Goal: Navigation & Orientation: Find specific page/section

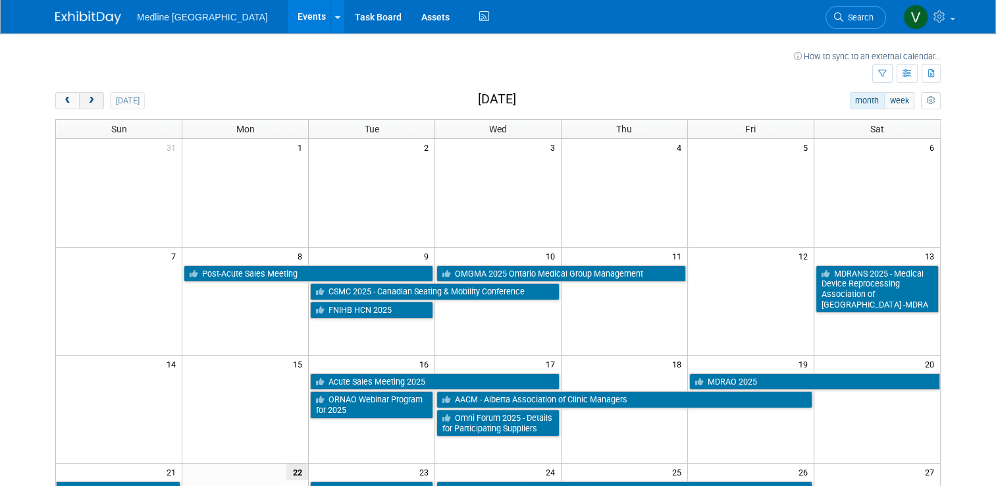
click at [93, 105] on button "next" at bounding box center [91, 100] width 24 height 17
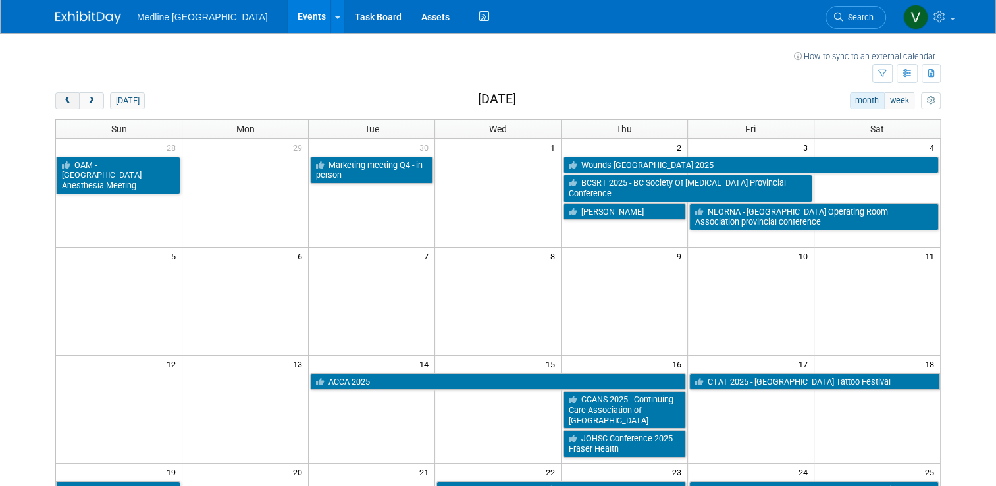
click at [66, 107] on button "prev" at bounding box center [67, 100] width 24 height 17
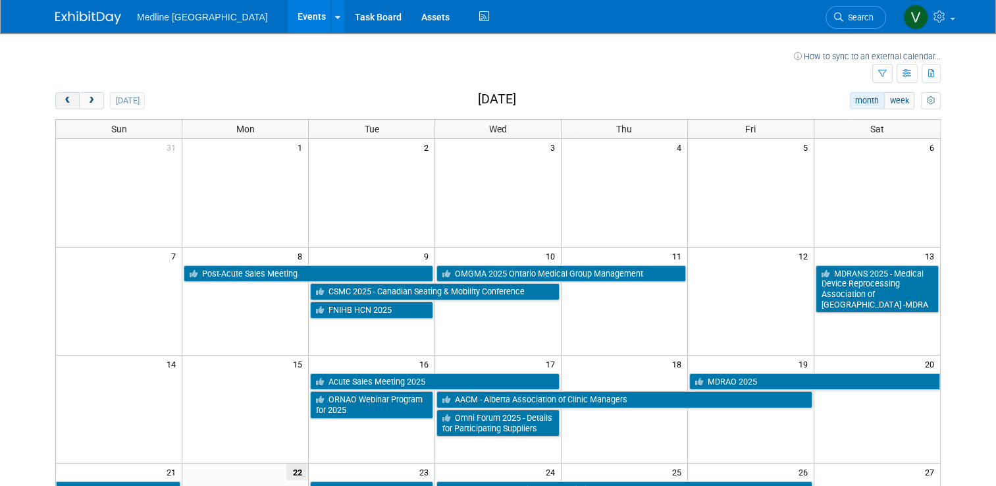
click at [63, 107] on button "prev" at bounding box center [67, 100] width 24 height 17
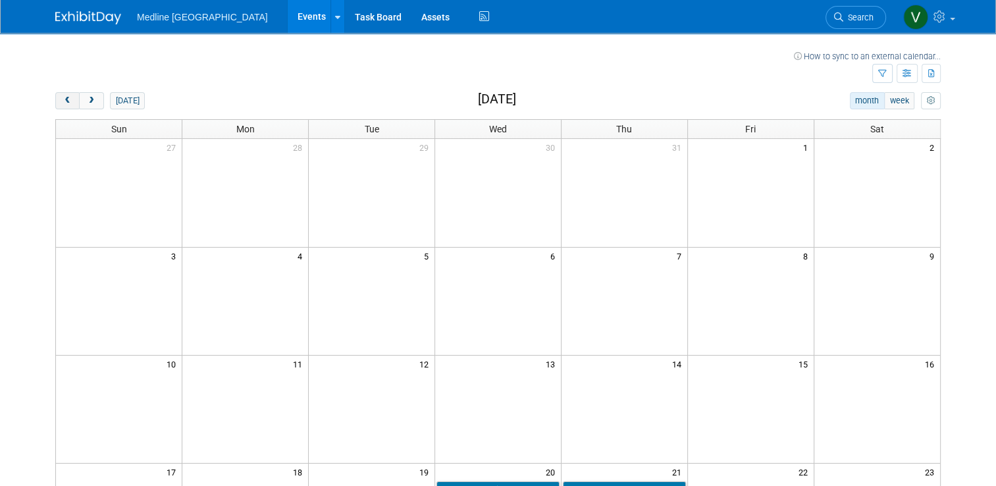
click at [63, 107] on button "prev" at bounding box center [67, 100] width 24 height 17
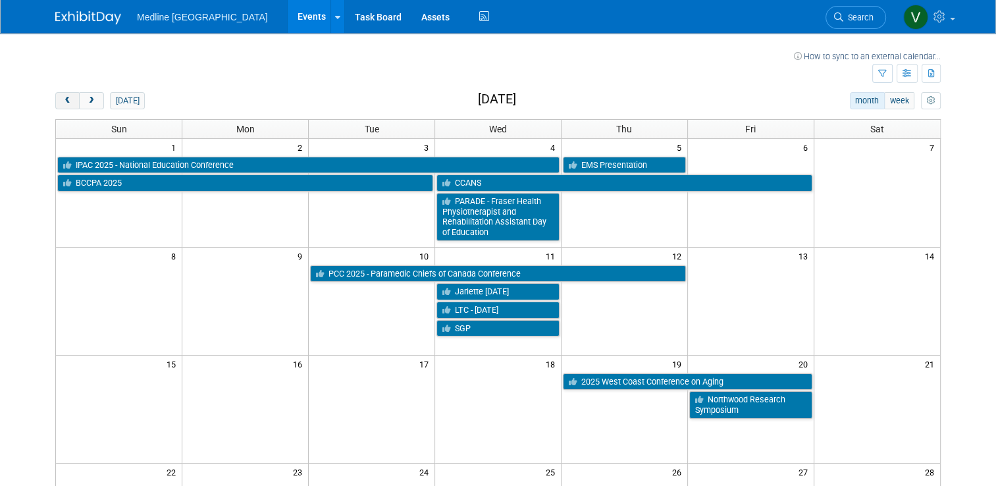
click at [65, 101] on button "prev" at bounding box center [67, 100] width 24 height 17
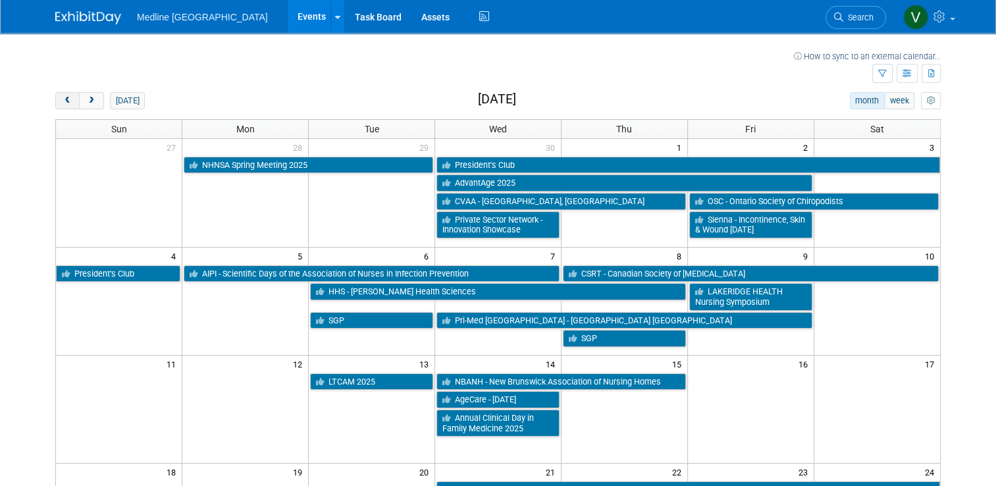
click at [55, 109] on button "prev" at bounding box center [67, 100] width 24 height 17
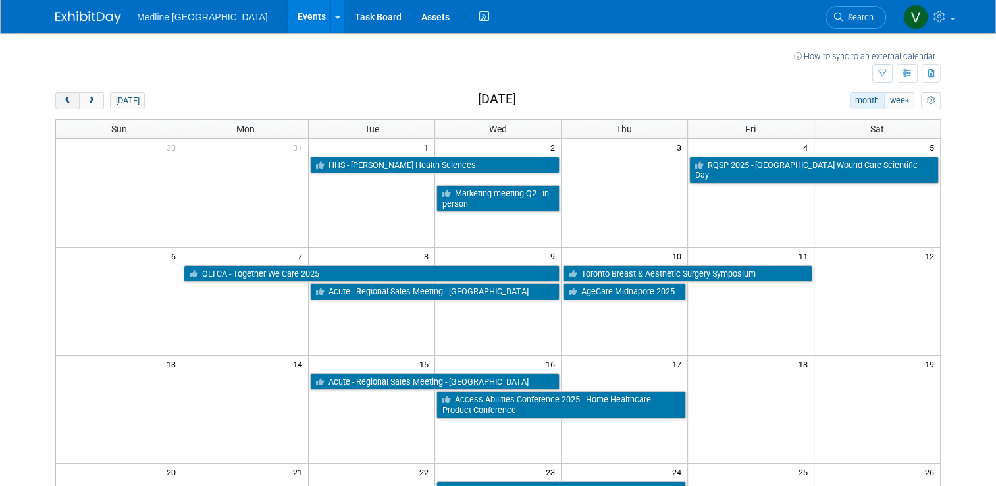
click at [65, 104] on button "prev" at bounding box center [67, 100] width 24 height 17
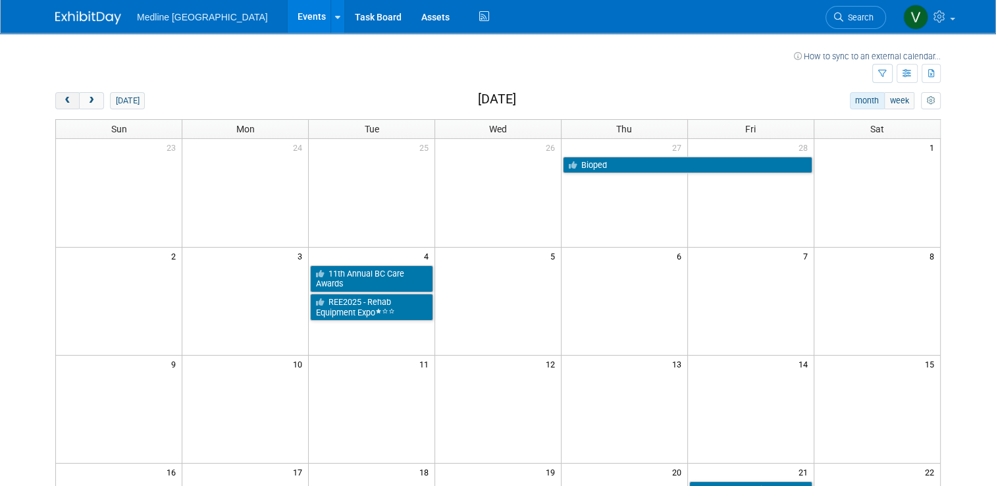
click at [66, 102] on button "prev" at bounding box center [67, 100] width 24 height 17
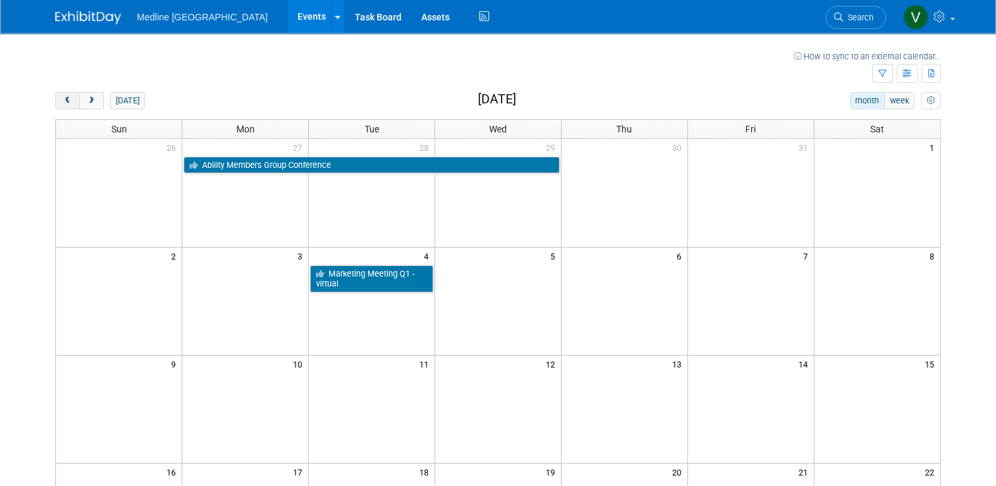
click at [66, 102] on button "prev" at bounding box center [67, 100] width 24 height 17
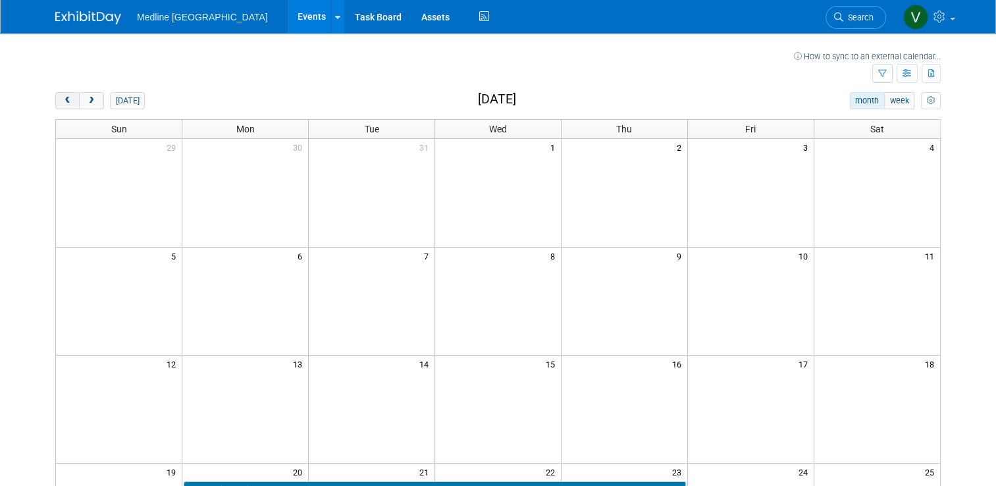
click at [62, 95] on button "prev" at bounding box center [67, 100] width 24 height 17
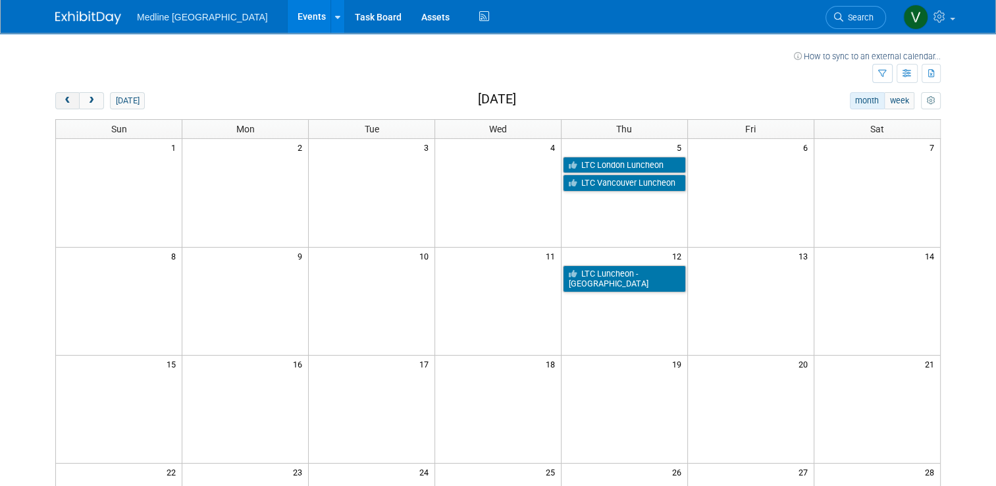
click at [66, 101] on button "prev" at bounding box center [67, 100] width 24 height 17
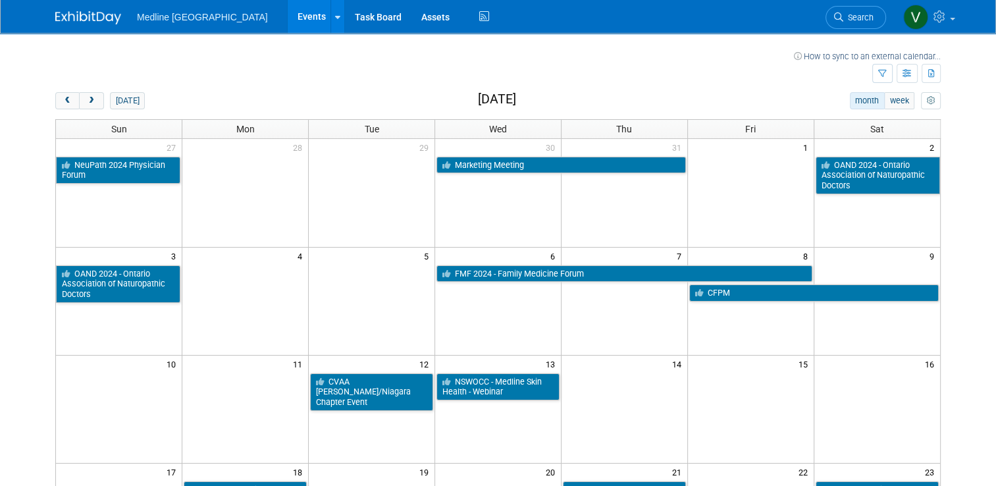
scroll to position [197, 0]
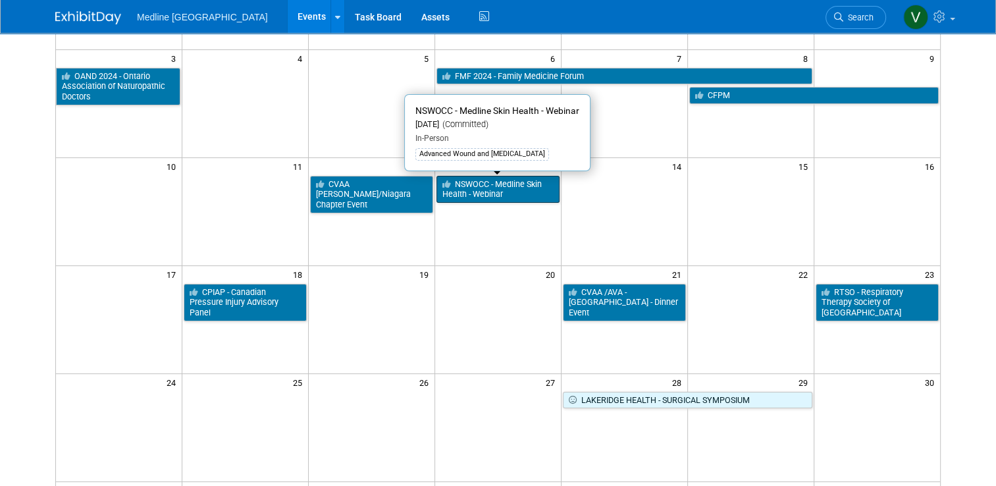
click at [474, 185] on link "NSWOCC - Medline Skin Health - Webinar" at bounding box center [497, 189] width 123 height 27
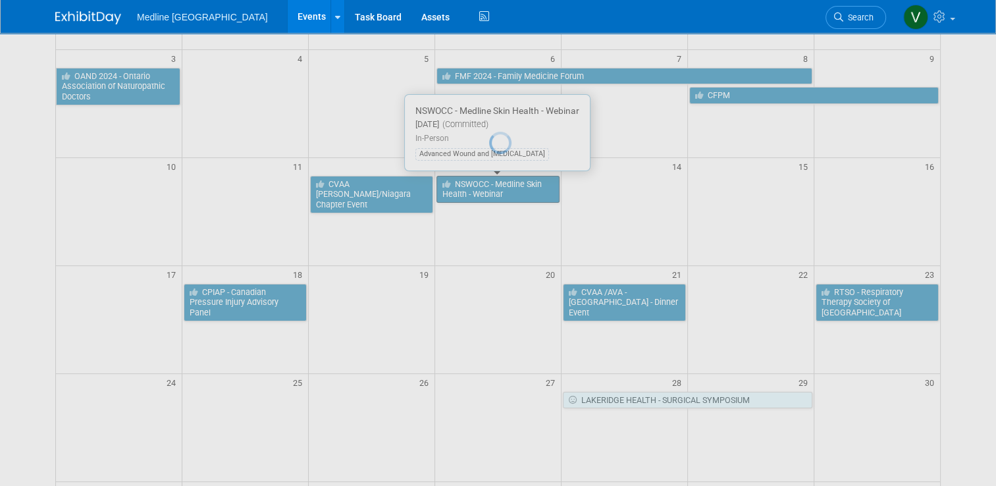
click at [489, 185] on div at bounding box center [498, 243] width 18 height 486
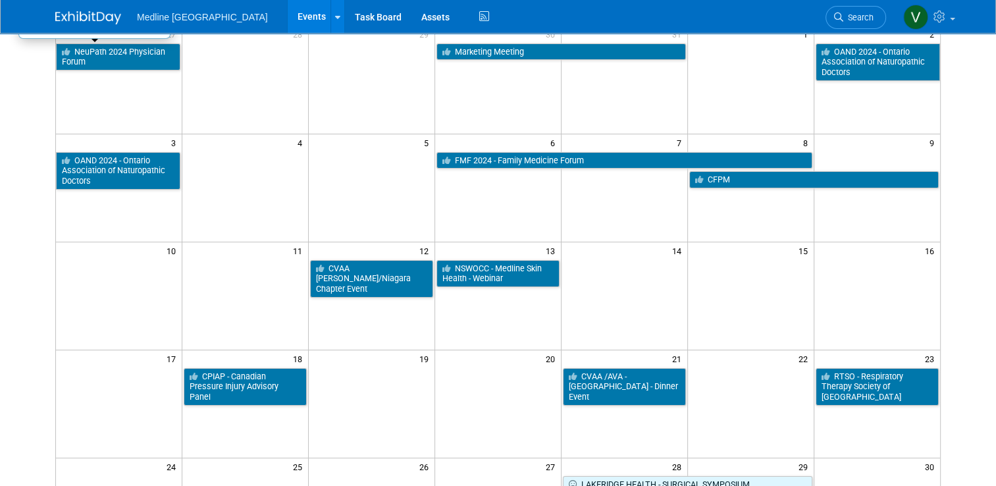
scroll to position [0, 0]
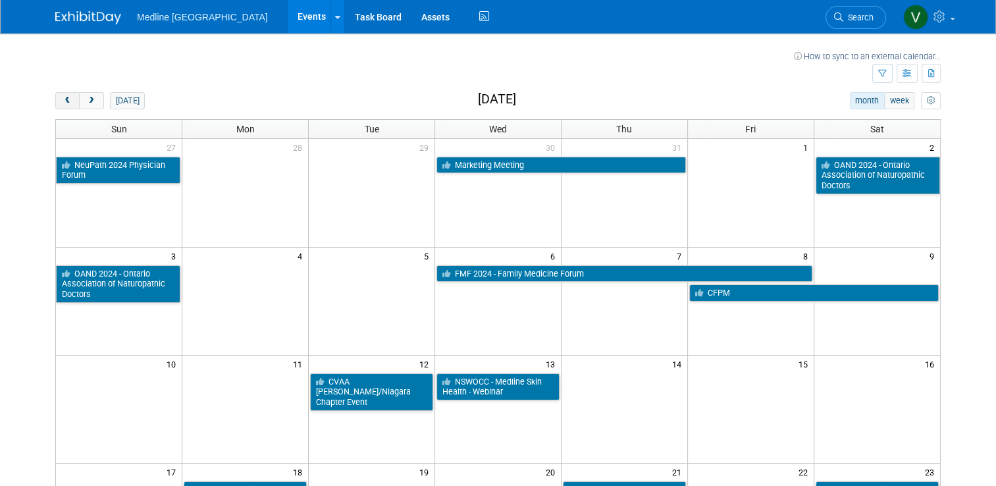
click at [68, 101] on button "prev" at bounding box center [67, 100] width 24 height 17
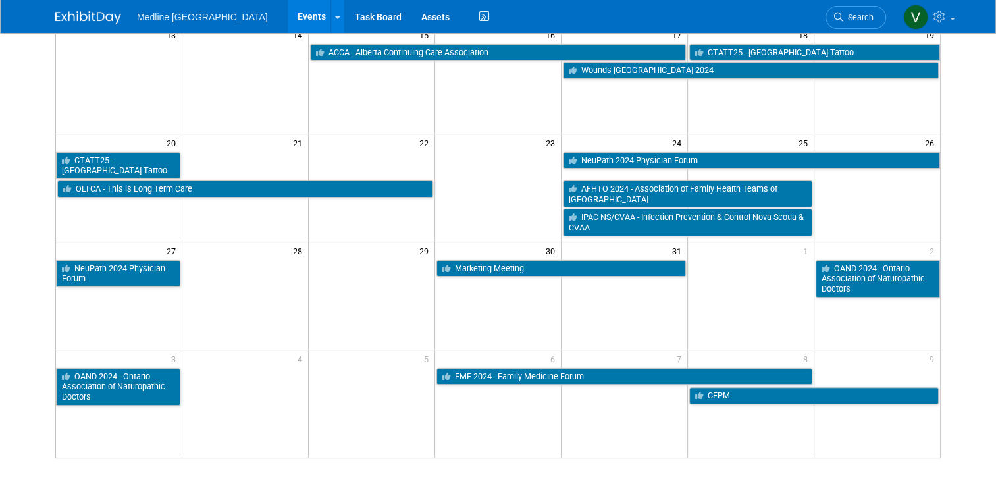
scroll to position [395, 0]
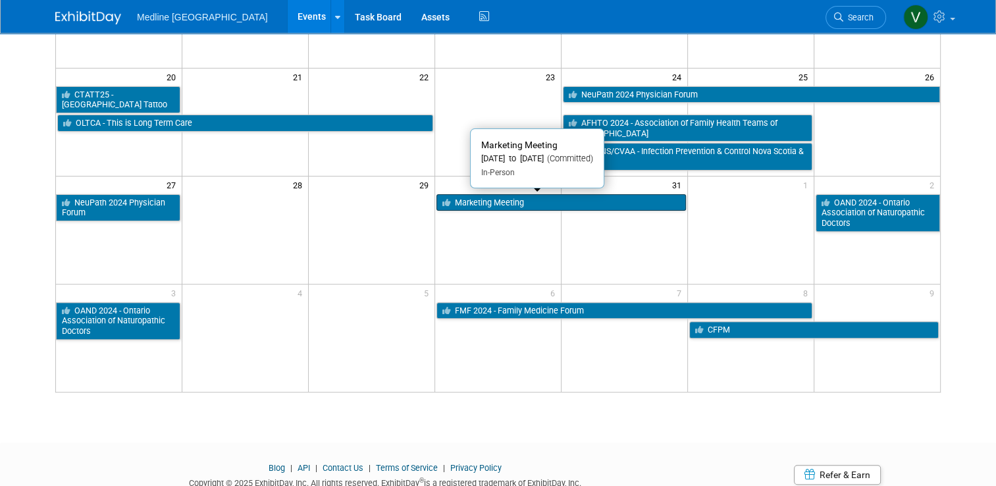
click at [521, 201] on link "Marketing Meeting" at bounding box center [560, 202] width 249 height 17
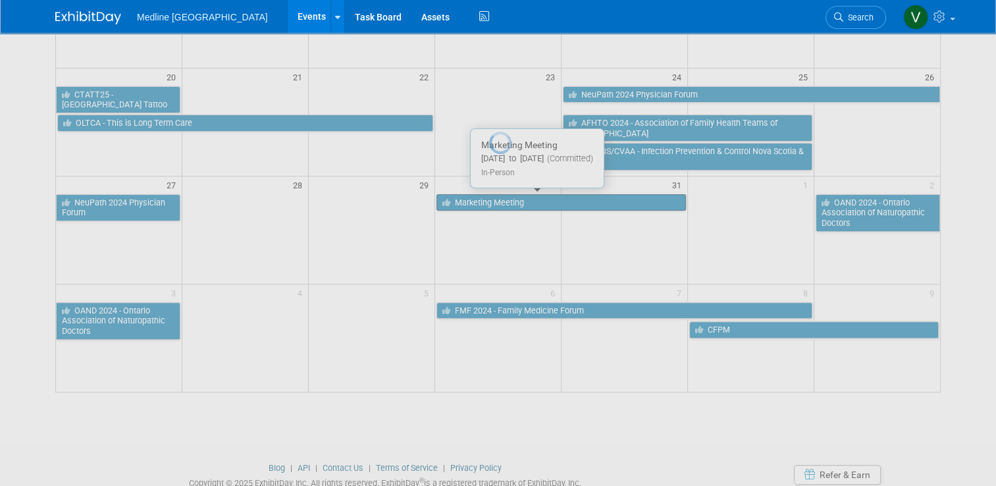
click at [507, 201] on div at bounding box center [498, 243] width 18 height 486
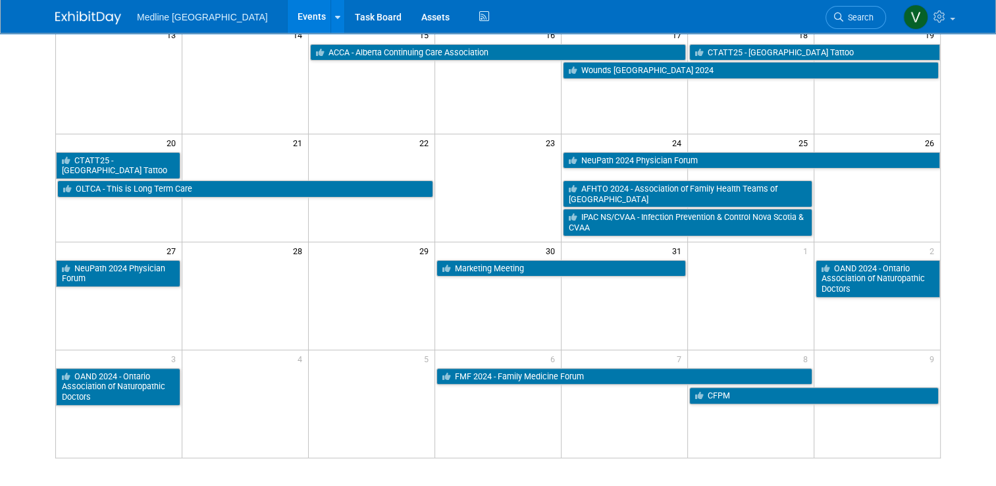
scroll to position [0, 0]
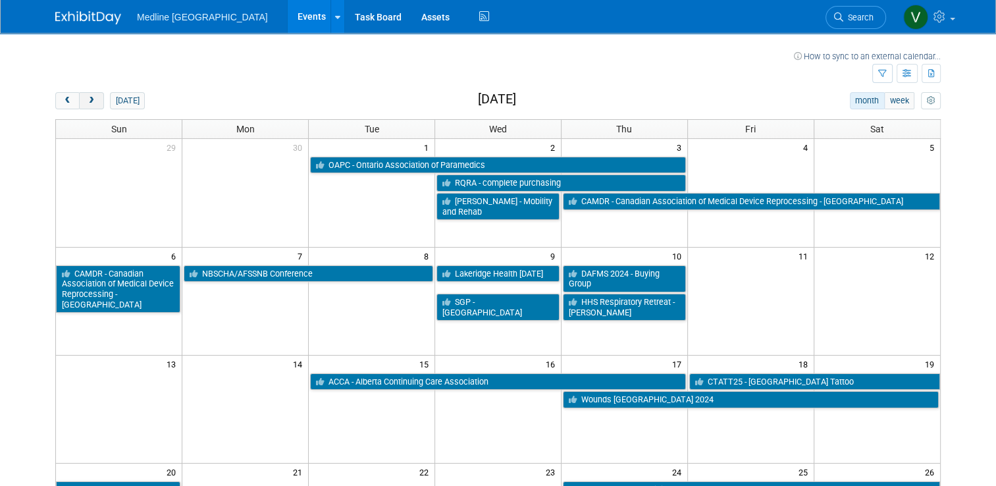
click at [86, 103] on span "next" at bounding box center [91, 101] width 10 height 9
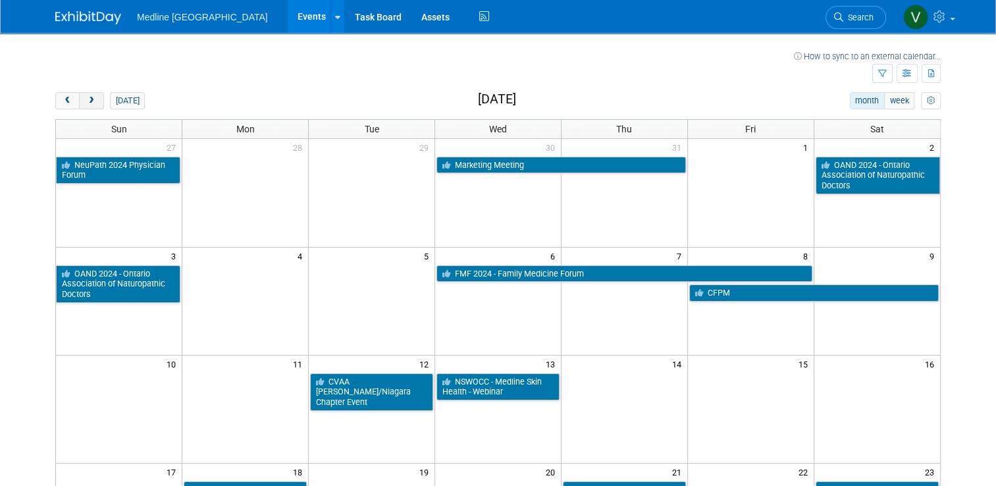
click at [86, 101] on span "next" at bounding box center [91, 101] width 10 height 9
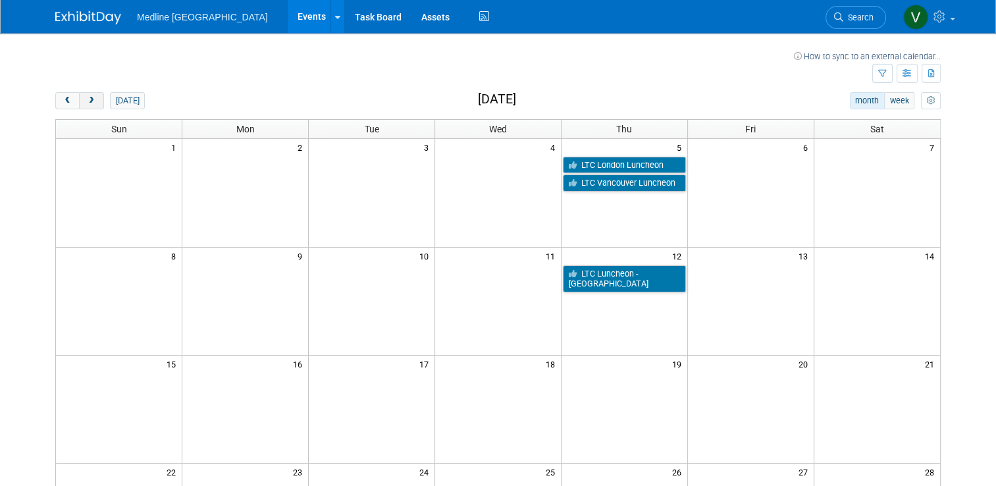
click at [89, 103] on button "next" at bounding box center [91, 100] width 24 height 17
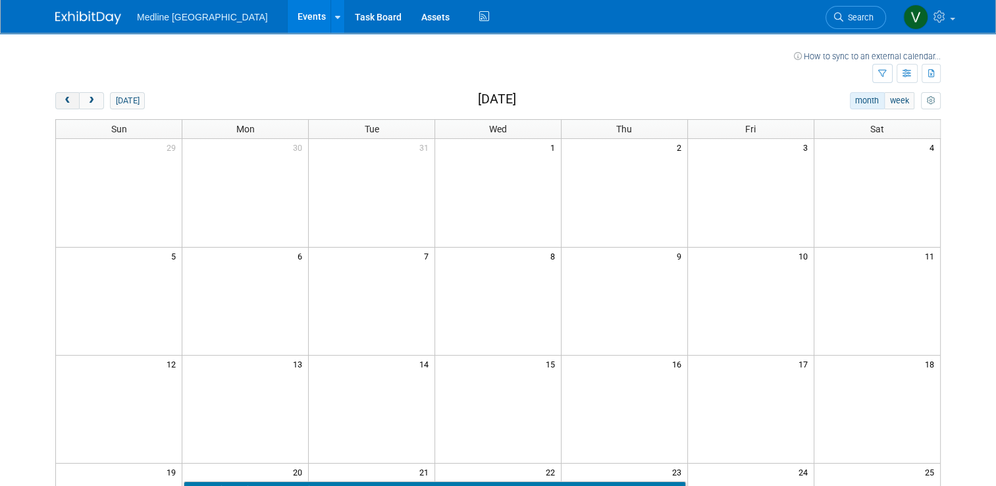
click at [66, 104] on button "prev" at bounding box center [67, 100] width 24 height 17
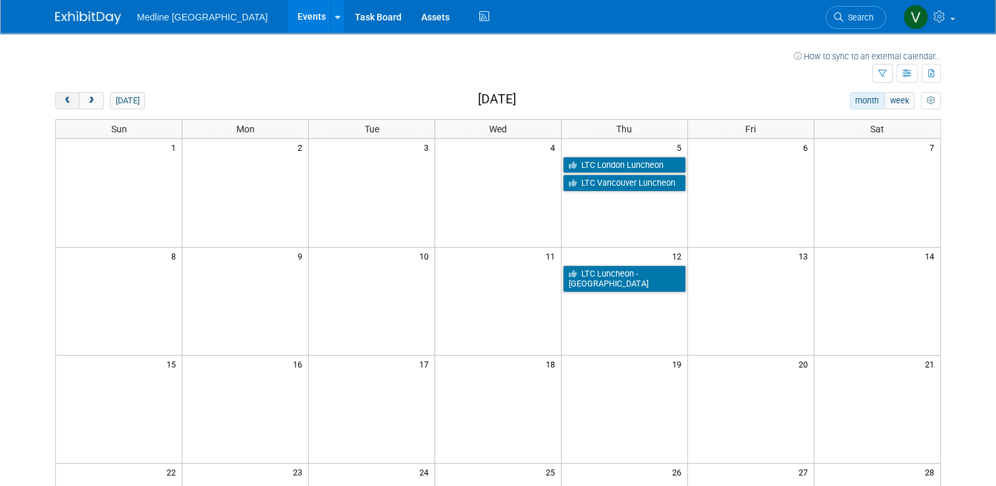
click at [66, 105] on button "prev" at bounding box center [67, 100] width 24 height 17
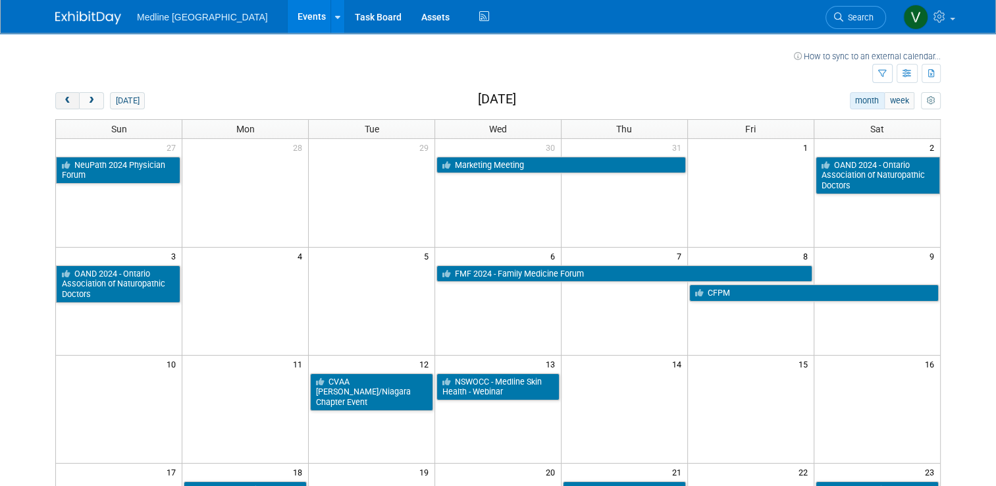
click at [55, 103] on button "prev" at bounding box center [67, 100] width 24 height 17
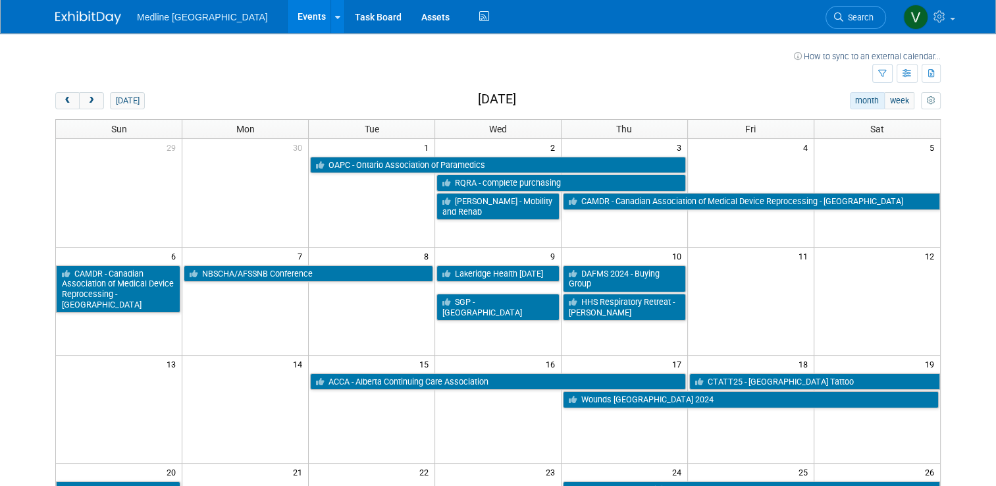
drag, startPoint x: 63, startPoint y: 119, endPoint x: 154, endPoint y: 93, distance: 94.6
click at [154, 93] on div "today month week October 2024" at bounding box center [497, 101] width 885 height 18
click at [65, 95] on button "prev" at bounding box center [67, 100] width 24 height 17
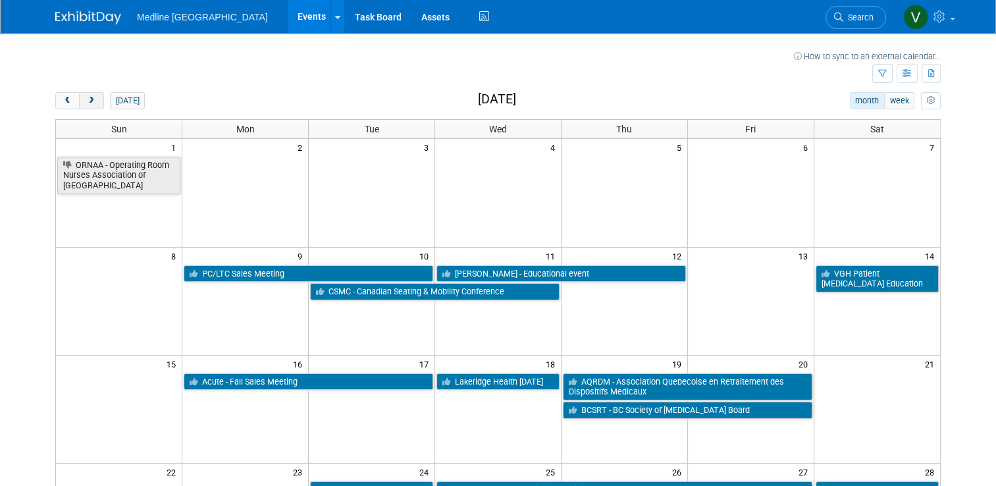
click at [86, 101] on span "next" at bounding box center [91, 101] width 10 height 9
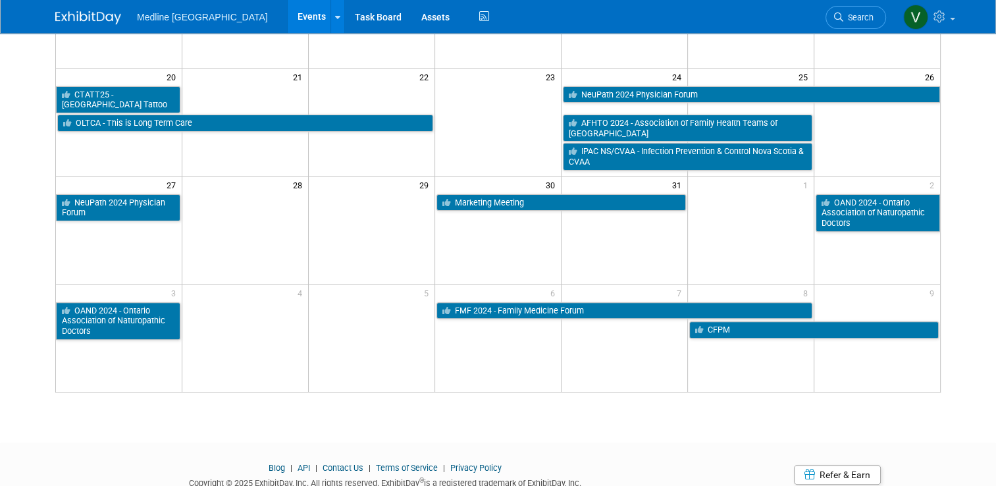
scroll to position [263, 0]
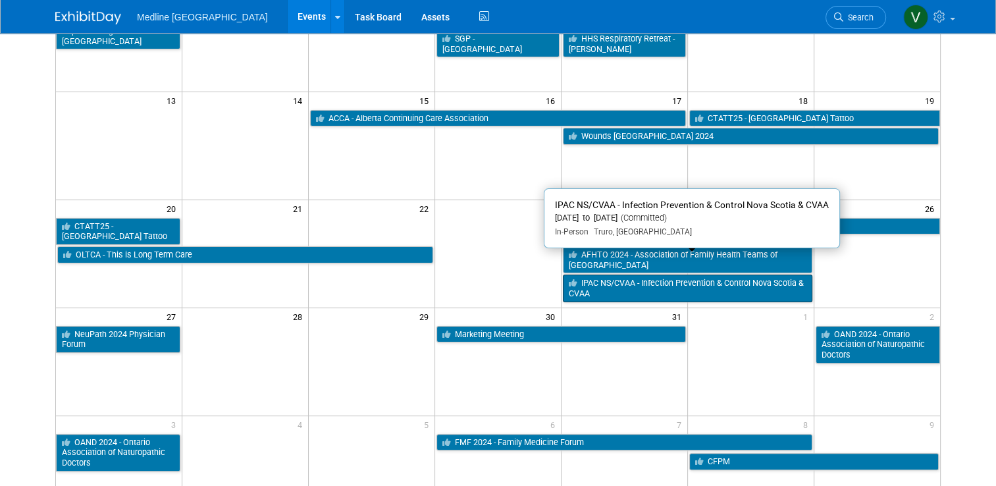
click at [579, 279] on icon at bounding box center [575, 283] width 13 height 9
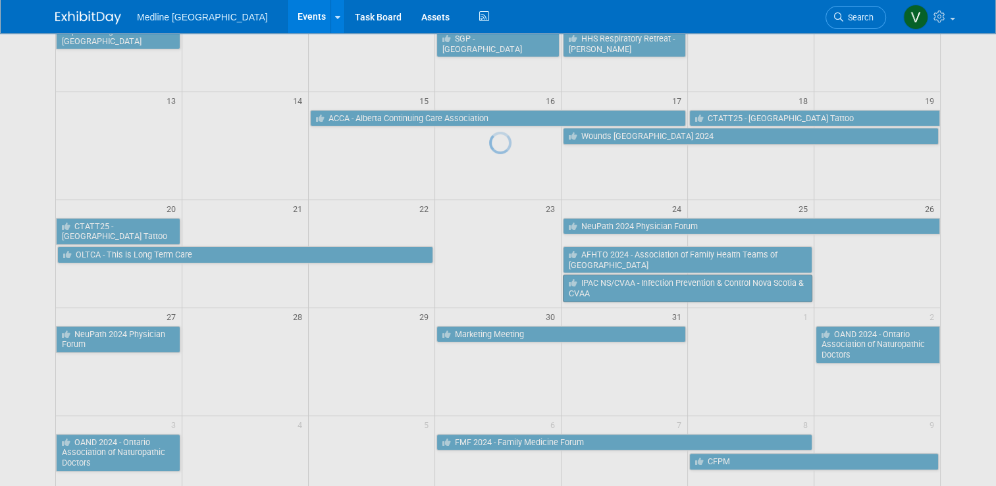
click at [507, 263] on div at bounding box center [498, 243] width 18 height 486
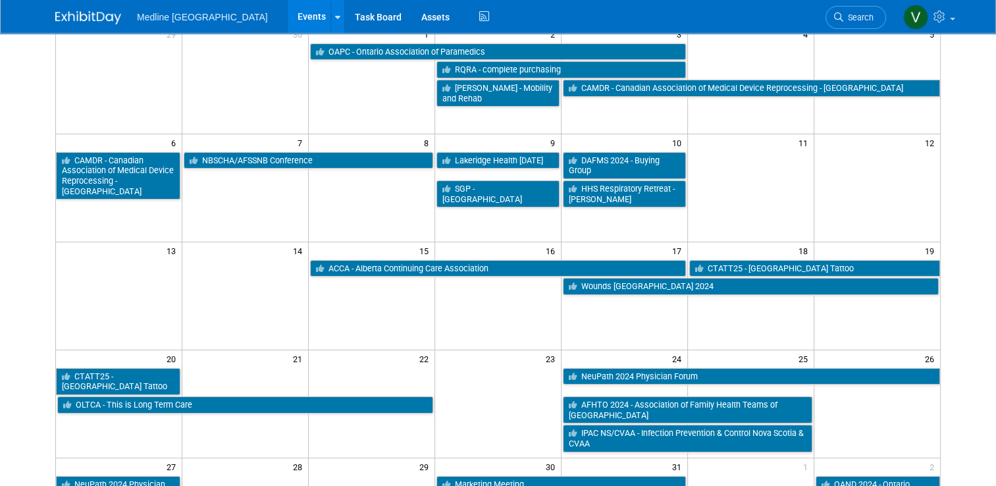
scroll to position [47, 0]
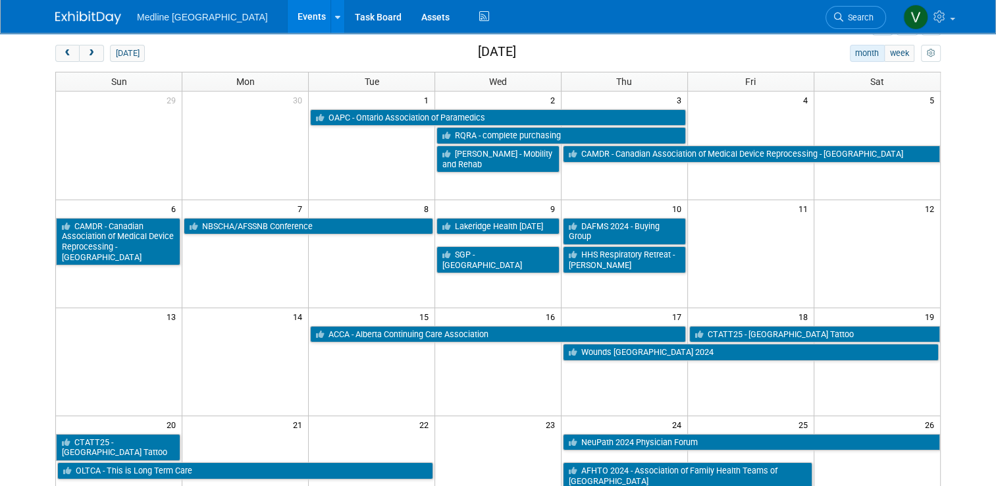
click at [69, 13] on img at bounding box center [88, 17] width 66 height 13
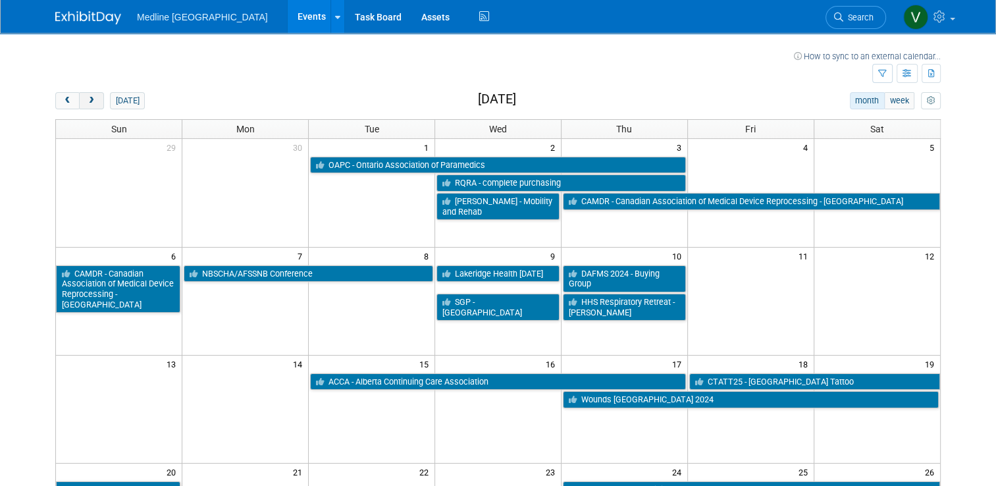
click at [89, 95] on button "next" at bounding box center [91, 100] width 24 height 17
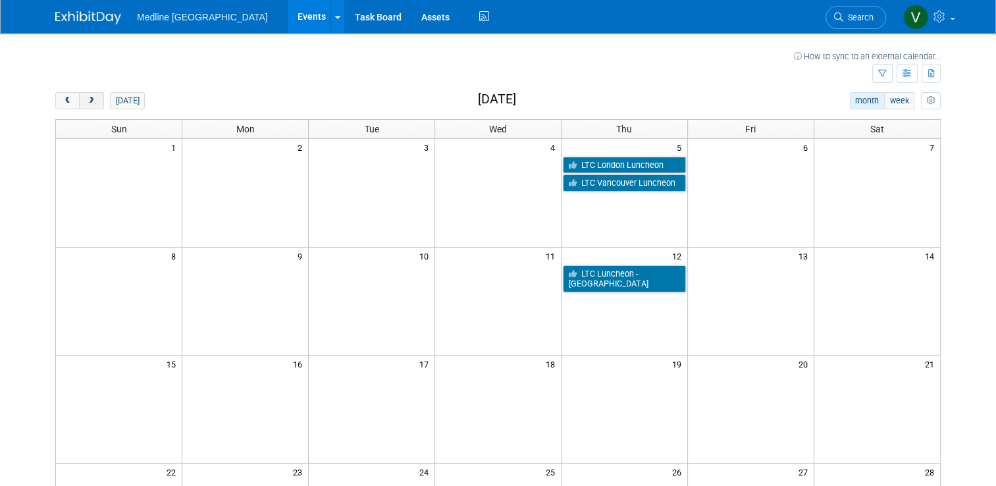
click at [89, 95] on button "next" at bounding box center [91, 100] width 24 height 17
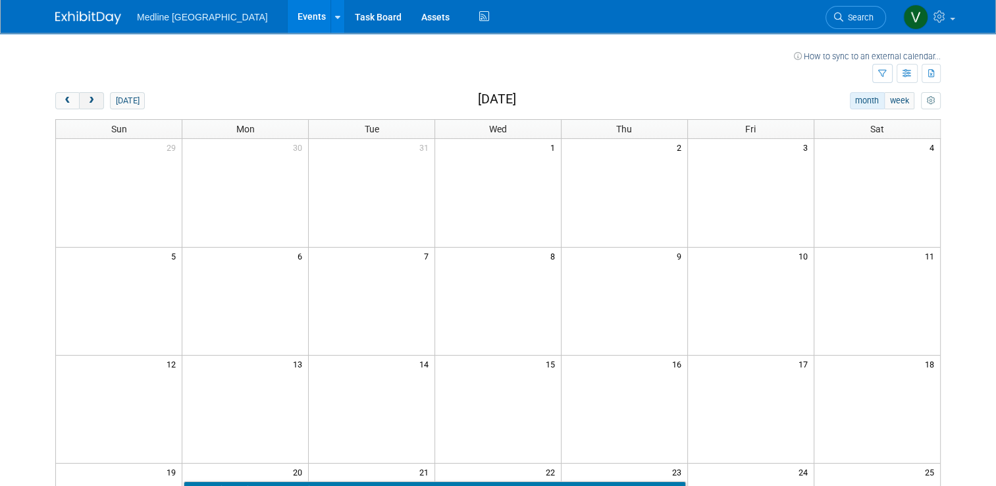
click at [89, 95] on button "next" at bounding box center [91, 100] width 24 height 17
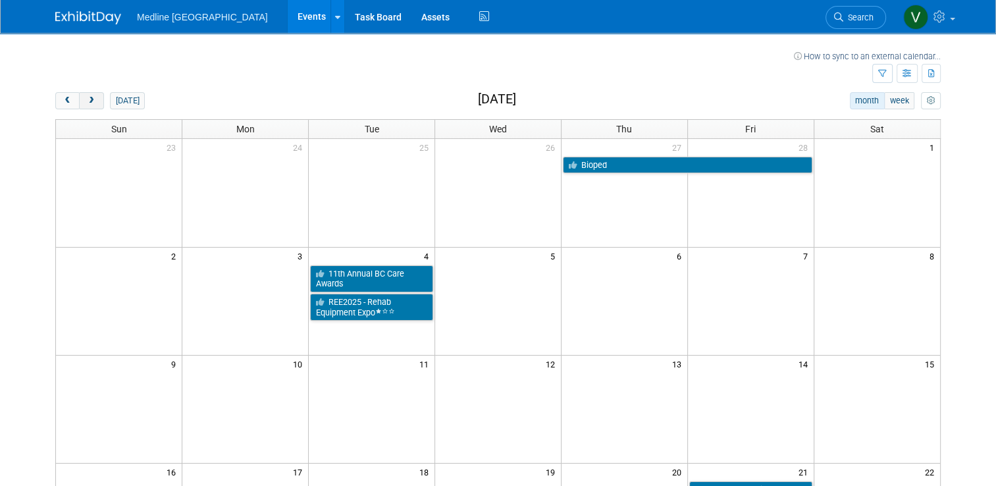
click at [89, 95] on button "next" at bounding box center [91, 100] width 24 height 17
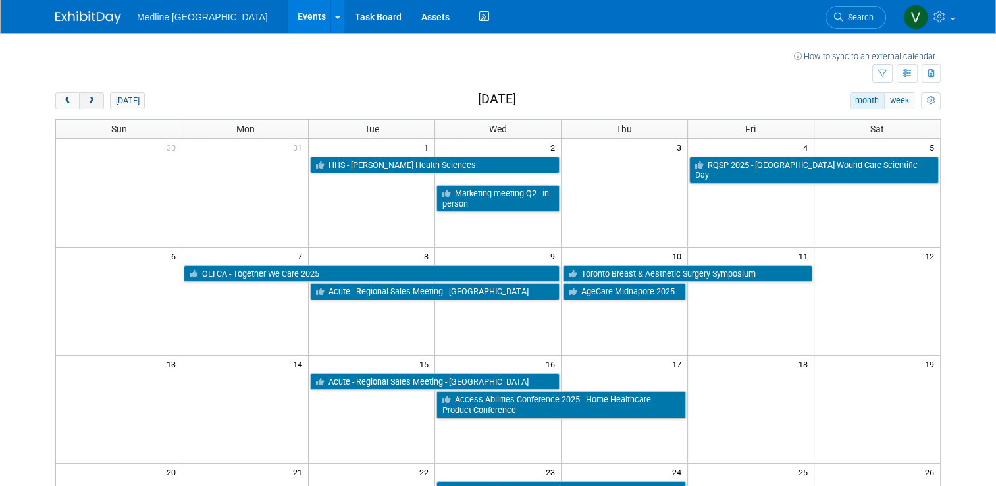
click at [89, 95] on button "next" at bounding box center [91, 100] width 24 height 17
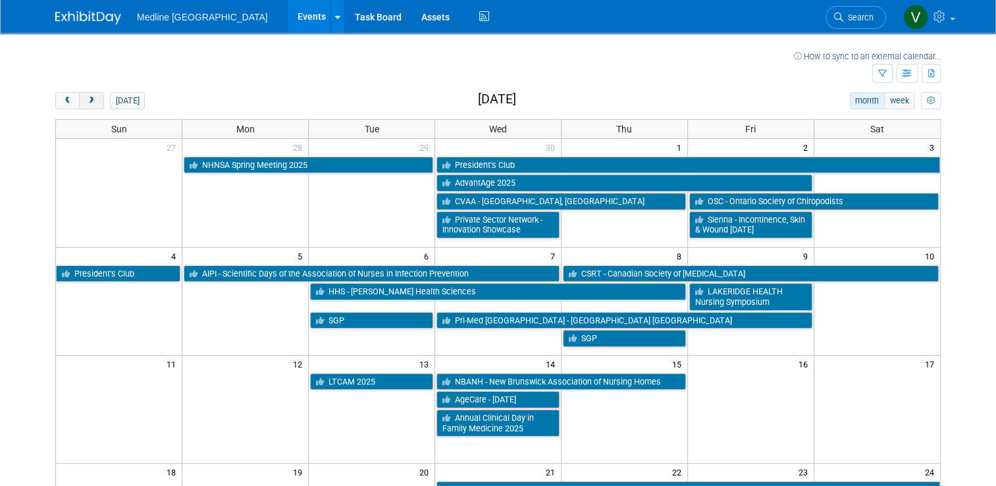
click at [89, 95] on button "next" at bounding box center [91, 100] width 24 height 17
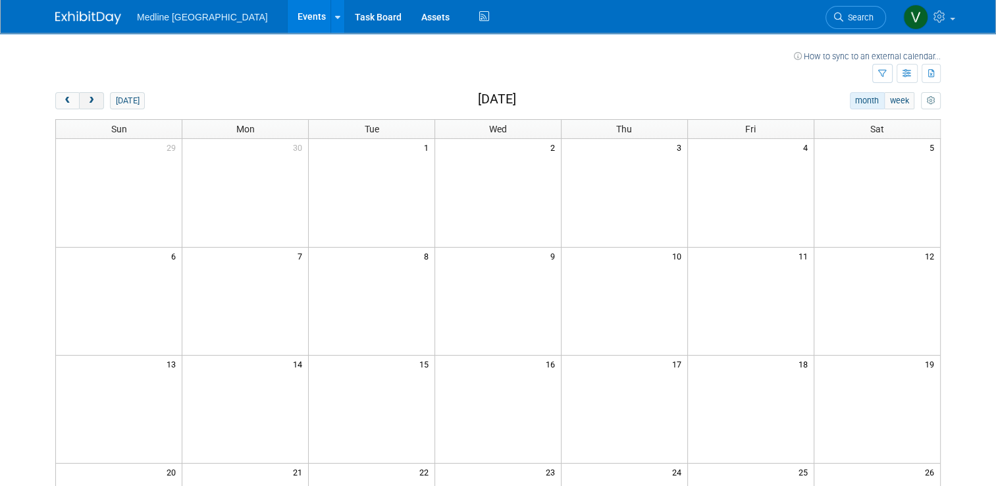
click at [89, 95] on button "next" at bounding box center [91, 100] width 24 height 17
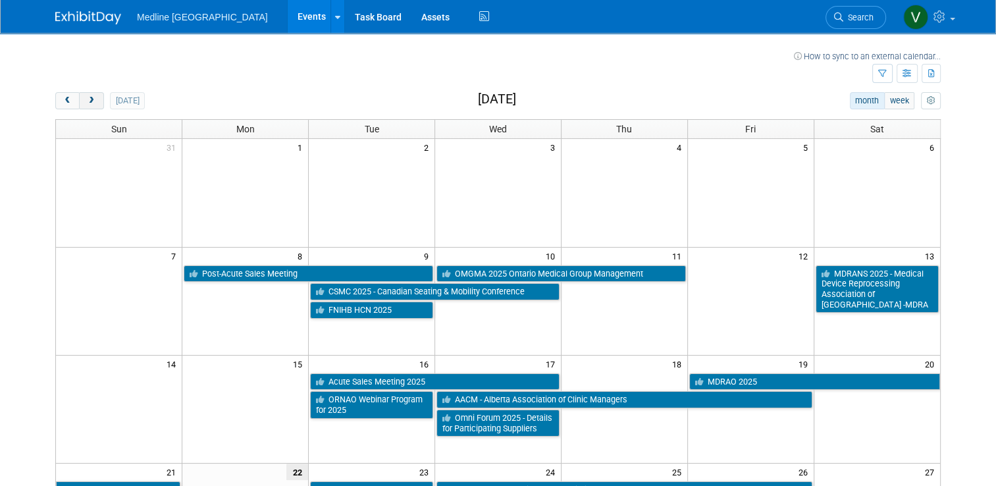
click at [89, 95] on button "next" at bounding box center [91, 100] width 24 height 17
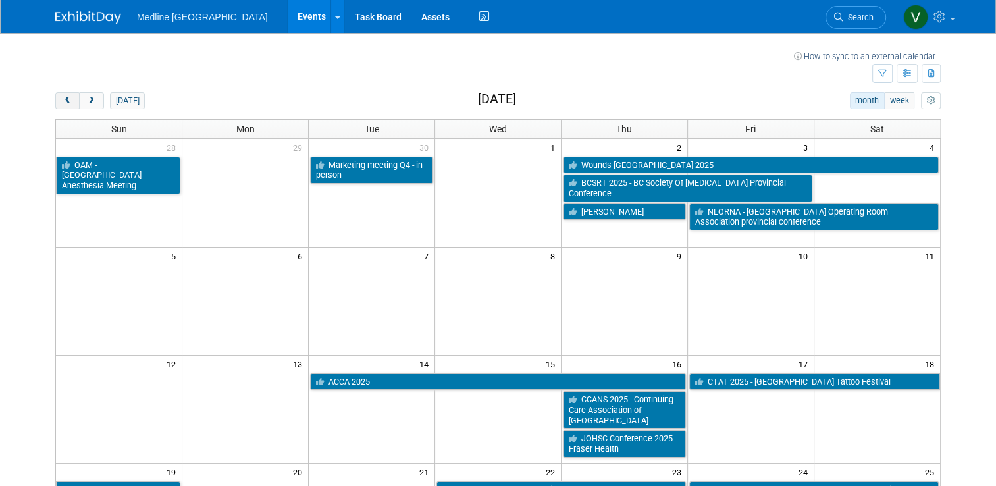
click at [66, 99] on button "prev" at bounding box center [67, 100] width 24 height 17
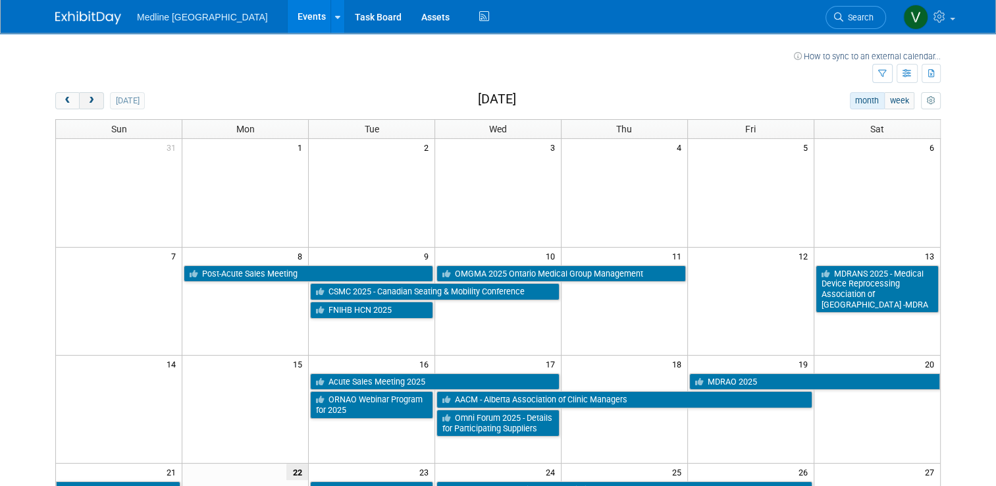
click at [88, 105] on button "next" at bounding box center [91, 100] width 24 height 17
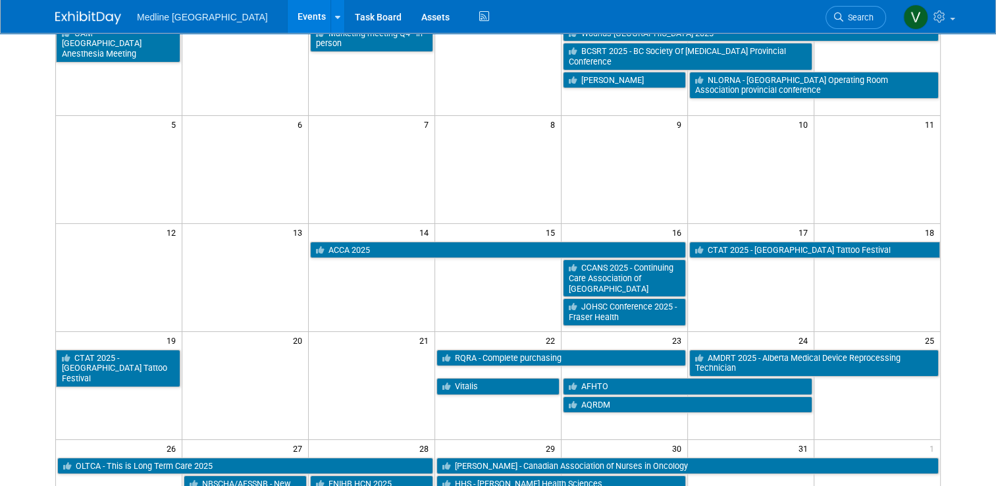
scroll to position [197, 0]
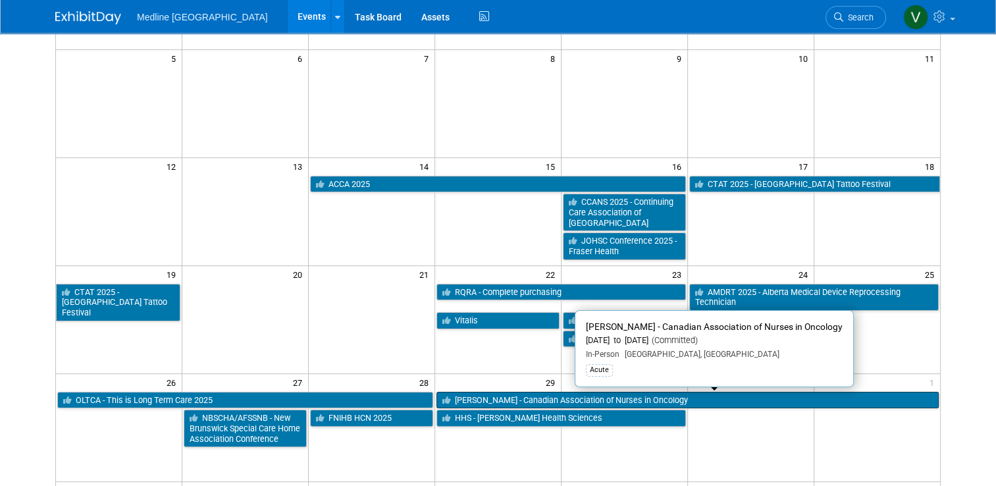
click at [507, 394] on link "[PERSON_NAME] - Canadian Association of Nurses in Oncology" at bounding box center [687, 400] width 502 height 17
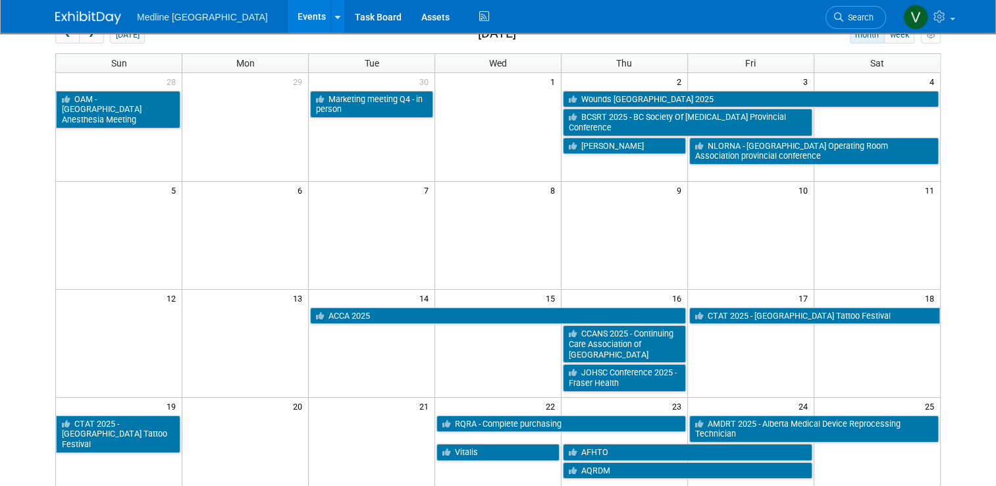
scroll to position [0, 0]
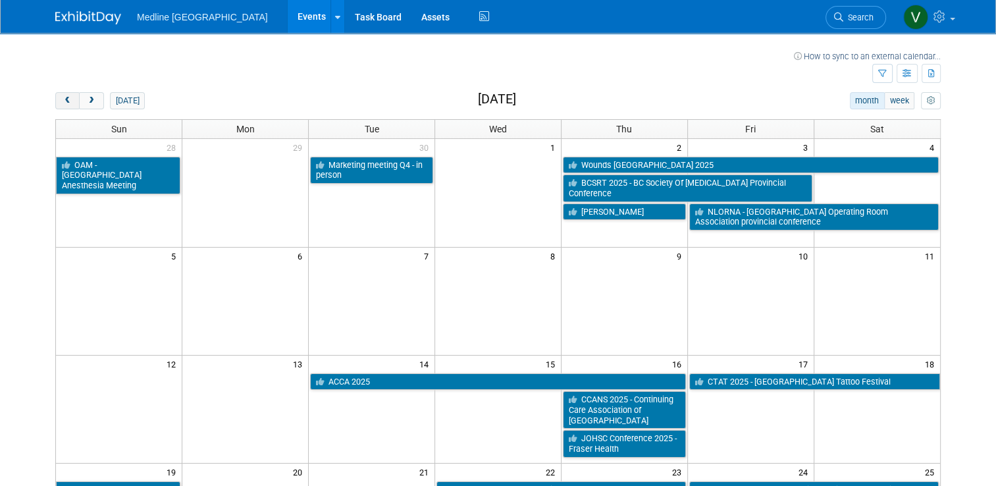
click at [65, 102] on button "prev" at bounding box center [67, 100] width 24 height 17
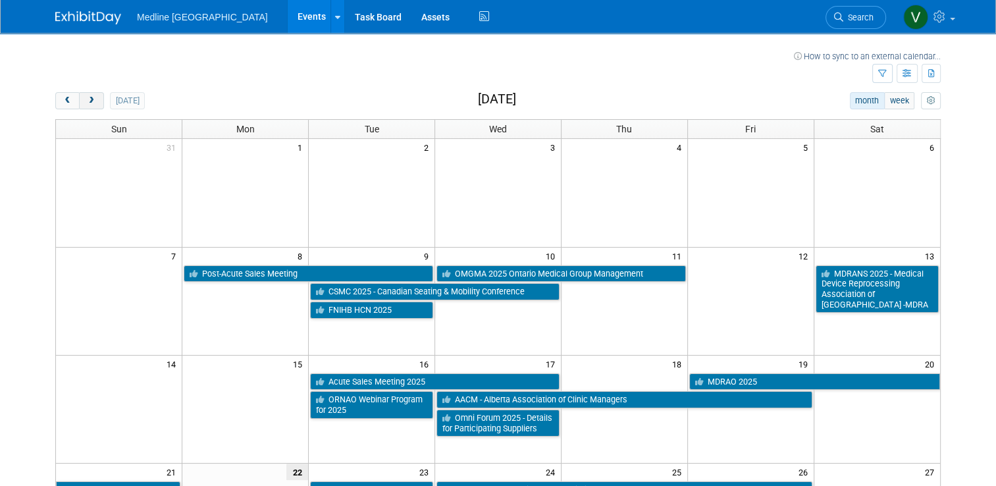
click at [89, 95] on button "next" at bounding box center [91, 100] width 24 height 17
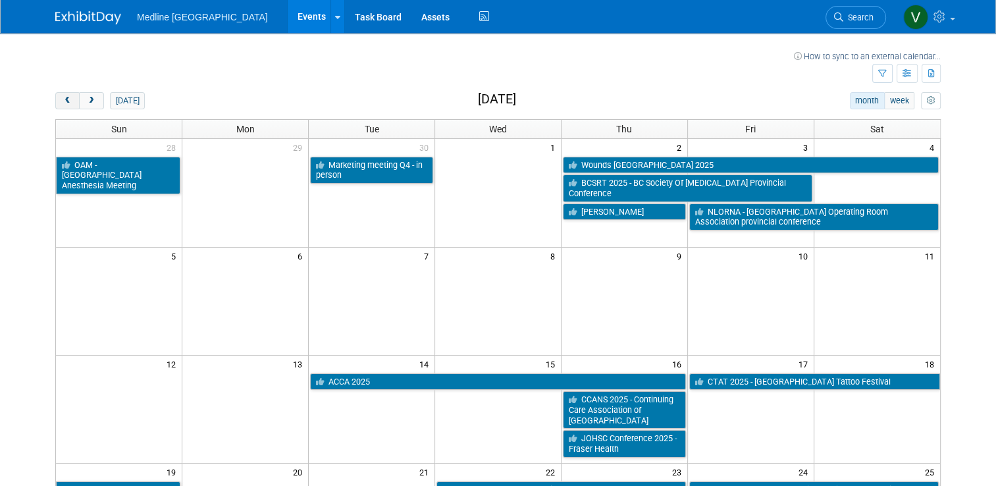
click at [63, 101] on span "prev" at bounding box center [68, 101] width 10 height 9
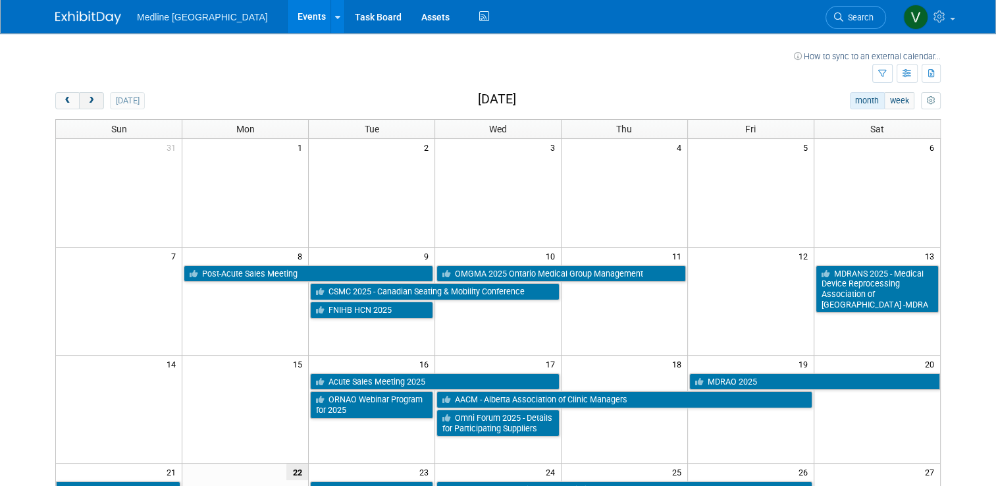
click at [79, 104] on button "next" at bounding box center [91, 100] width 24 height 17
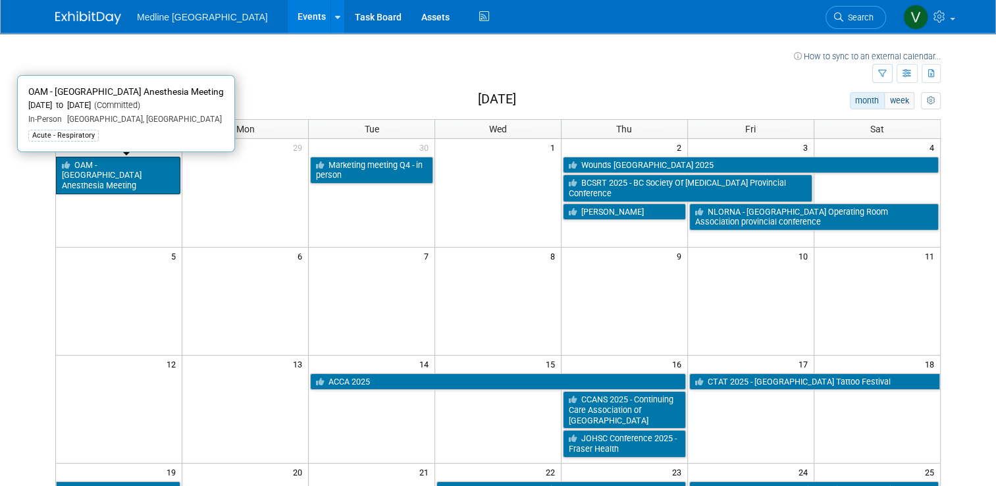
click at [125, 169] on link "OAM - [GEOGRAPHIC_DATA] Anesthesia Meeting" at bounding box center [118, 176] width 124 height 38
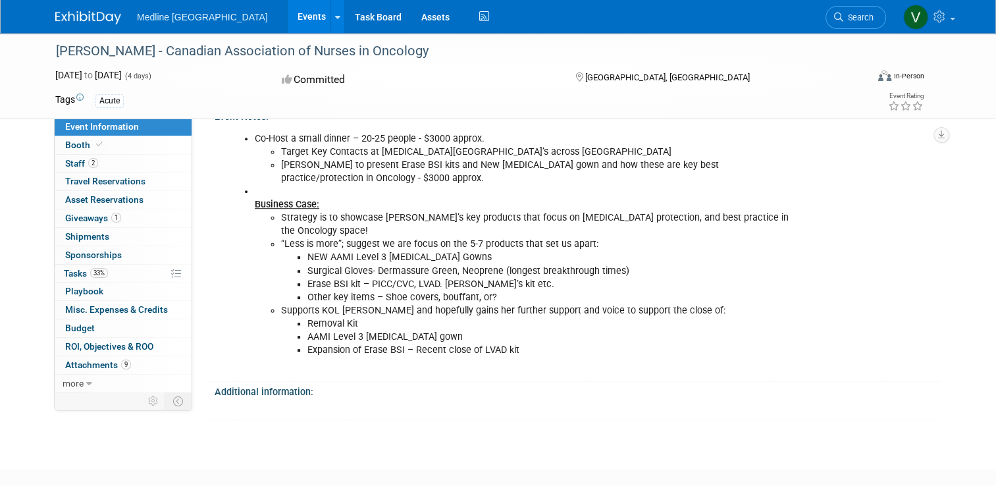
scroll to position [749, 0]
